Goal: Navigation & Orientation: Find specific page/section

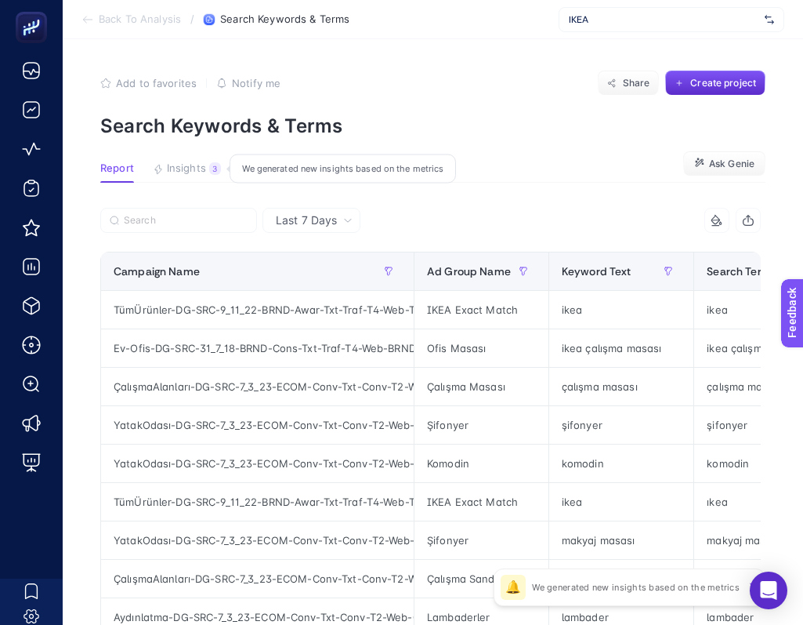
click at [177, 170] on span "Insights" at bounding box center [186, 168] width 39 height 13
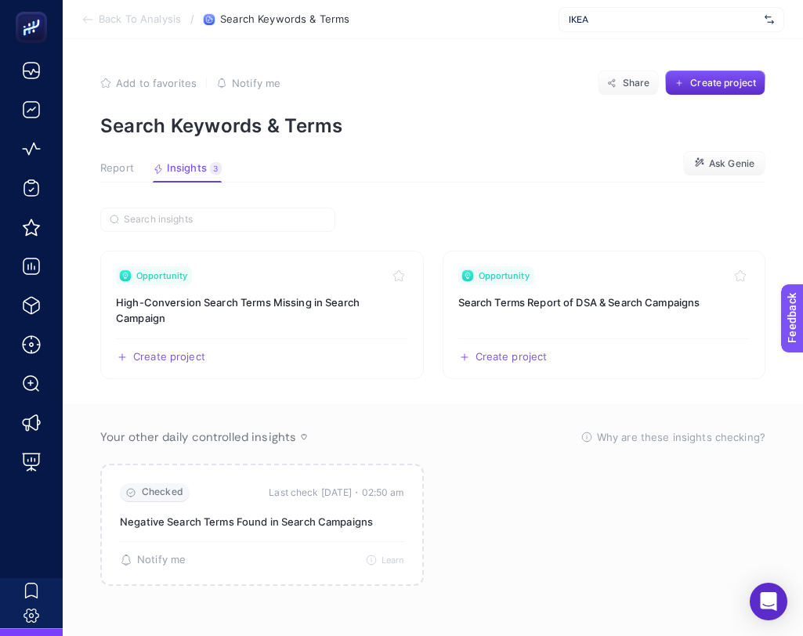
click at [124, 168] on span "Report" at bounding box center [117, 168] width 34 height 13
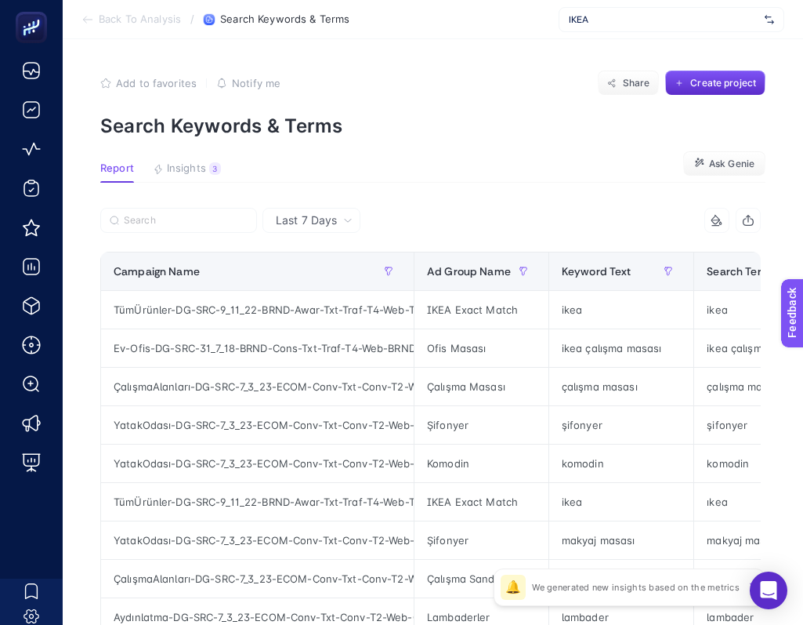
click at [518, 172] on section "Report Insights 3 We generated new insights based on the metrics Ask [PERSON_NA…" at bounding box center [432, 172] width 665 height 20
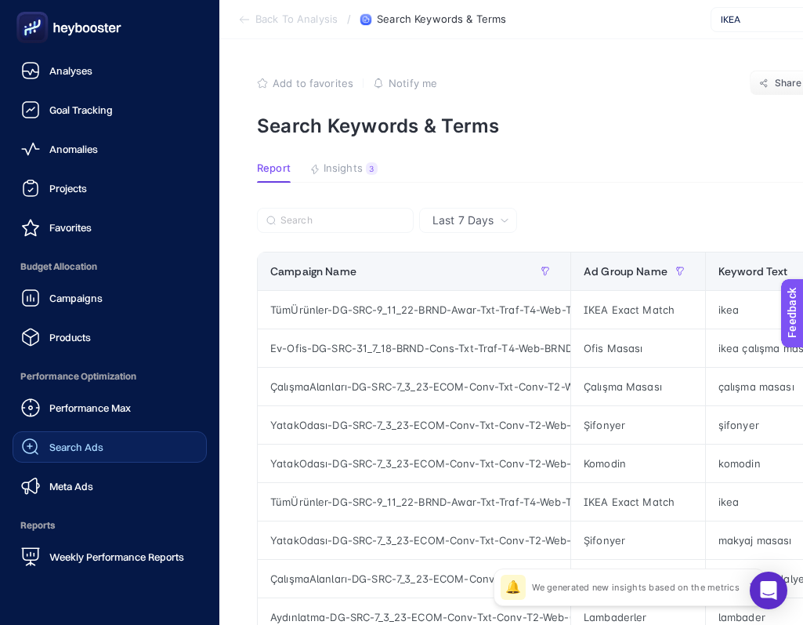
click at [92, 438] on div "Search Ads" at bounding box center [62, 446] width 82 height 19
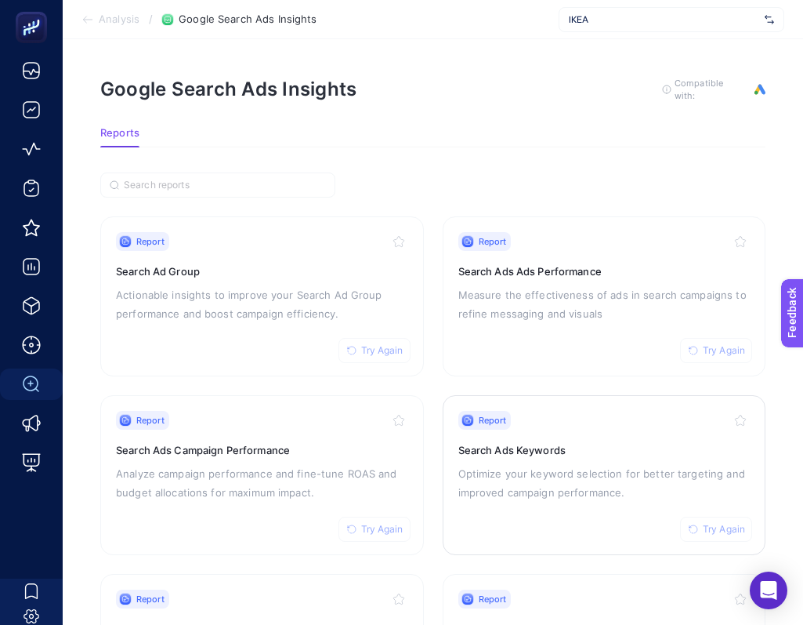
click at [547, 449] on h3 "Search Ads Keywords" at bounding box center [604, 450] width 292 height 16
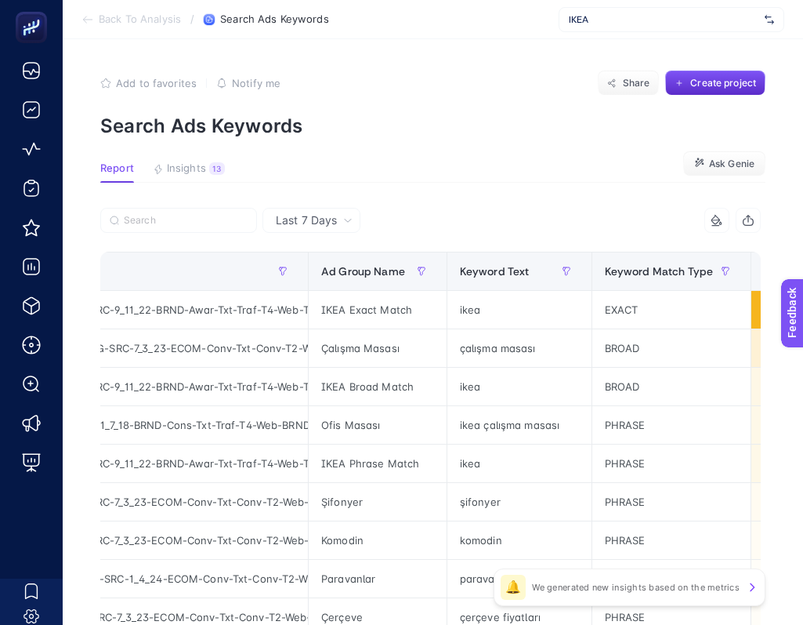
scroll to position [0, 114]
